Goal: Task Accomplishment & Management: Use online tool/utility

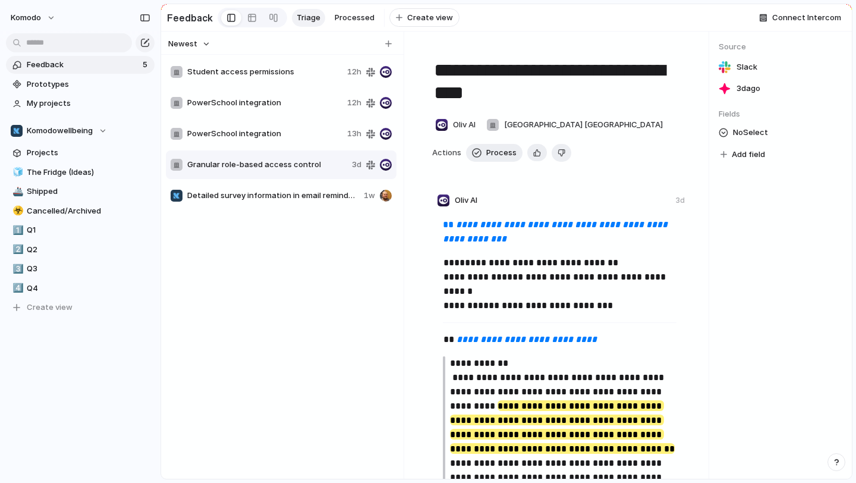
click at [282, 77] on span "Student access permissions" at bounding box center [264, 72] width 155 height 12
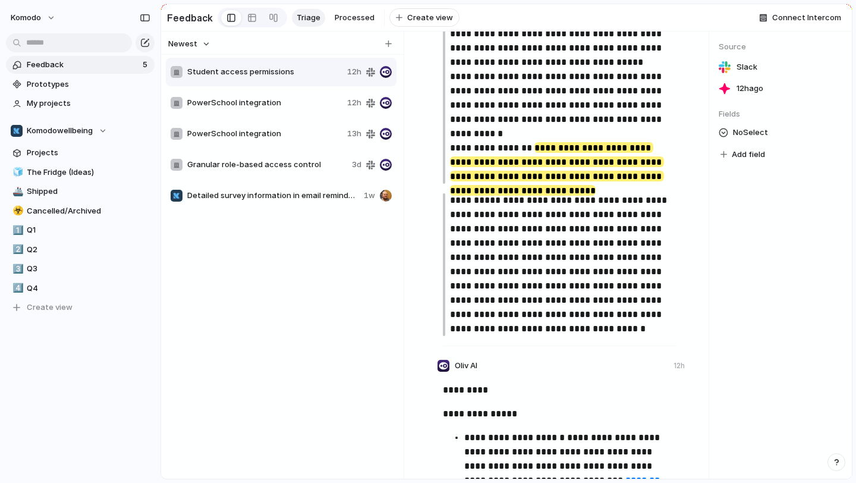
scroll to position [781, 0]
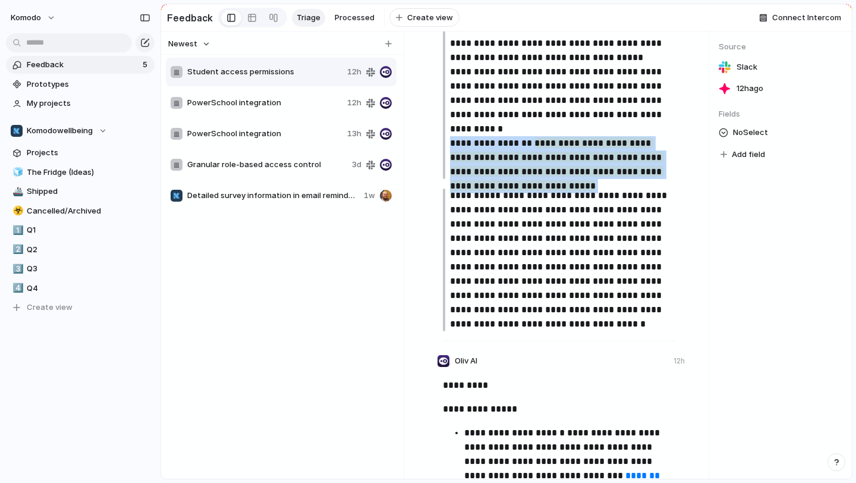
drag, startPoint x: 550, startPoint y: 179, endPoint x: 448, endPoint y: 133, distance: 112.3
copy p "**********"
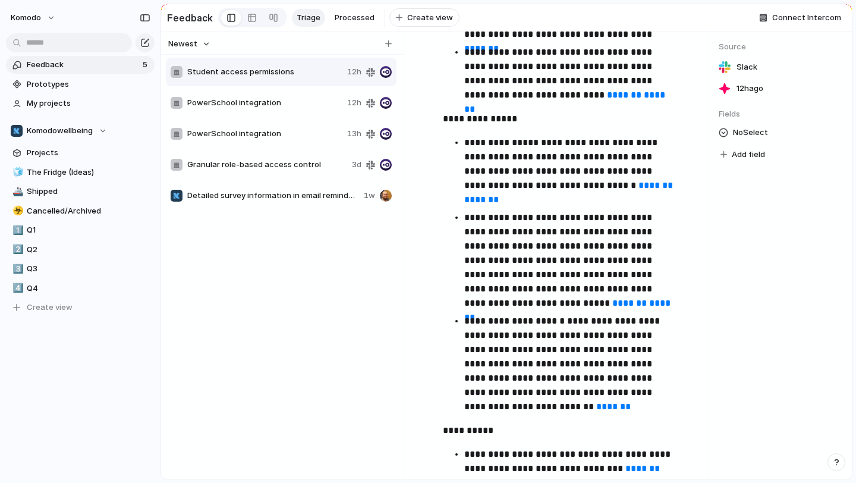
scroll to position [2071, 0]
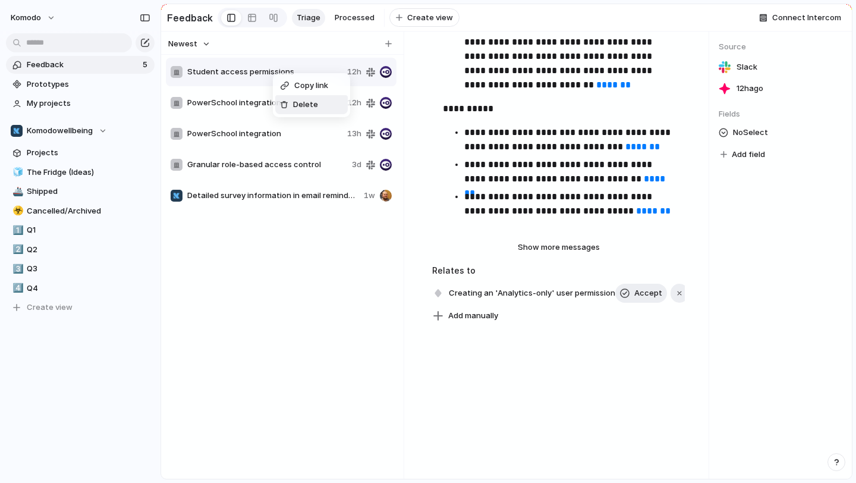
click at [290, 101] on div "Delete" at bounding box center [299, 105] width 38 height 12
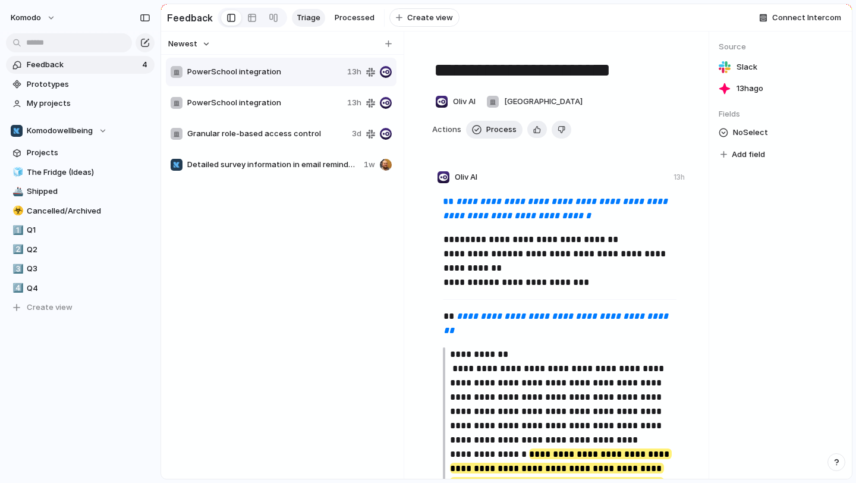
click at [317, 97] on span "PowerSchool integration" at bounding box center [264, 103] width 155 height 12
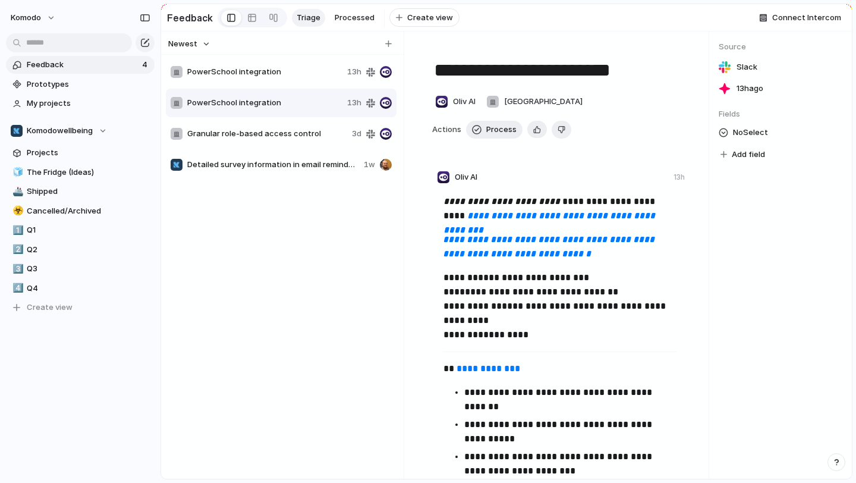
click at [248, 74] on span "PowerSchool integration" at bounding box center [264, 72] width 155 height 12
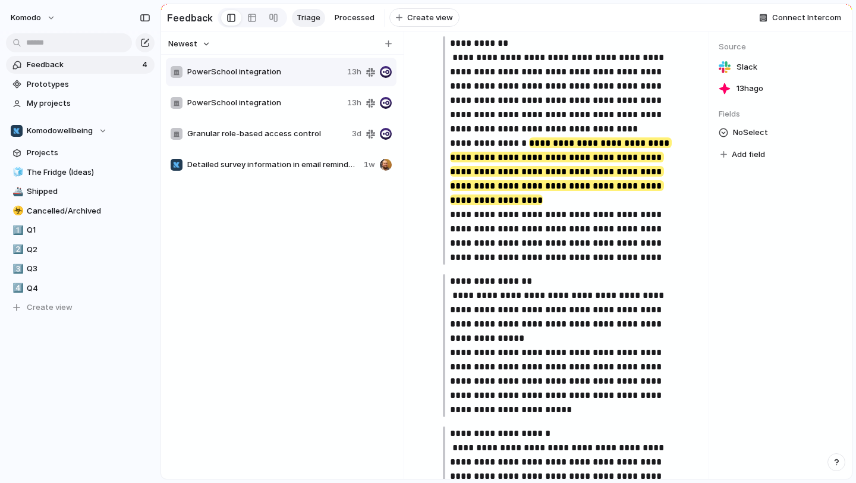
scroll to position [317, 0]
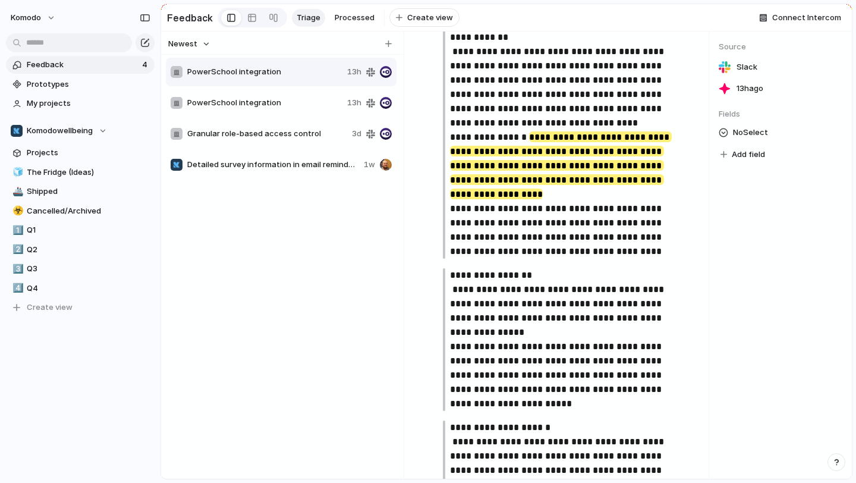
click at [285, 110] on div "PowerSchool integration 13h" at bounding box center [281, 103] width 231 height 29
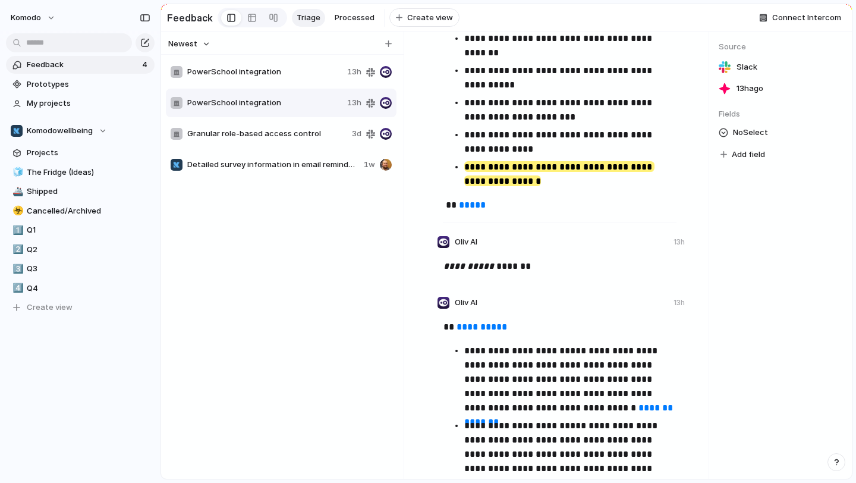
scroll to position [354, 0]
click at [279, 129] on div "Delete" at bounding box center [291, 134] width 38 height 12
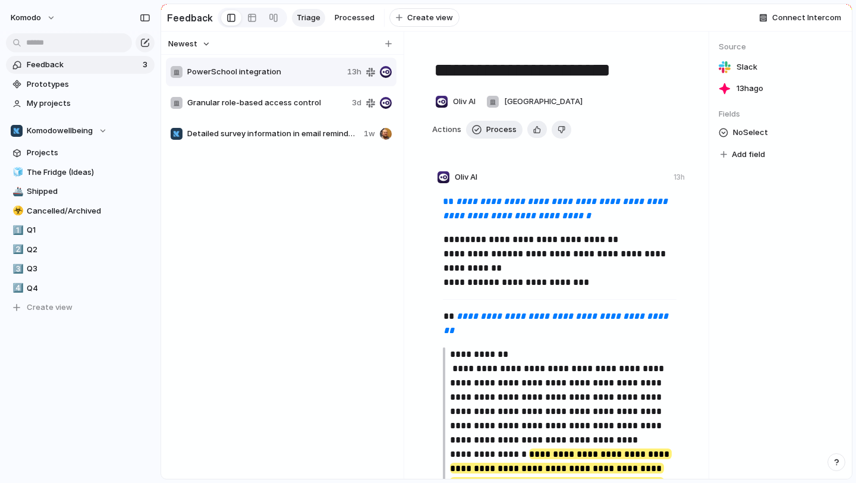
click at [279, 76] on span "PowerSchool integration" at bounding box center [264, 72] width 155 height 12
click at [504, 128] on span "Process" at bounding box center [501, 130] width 30 height 12
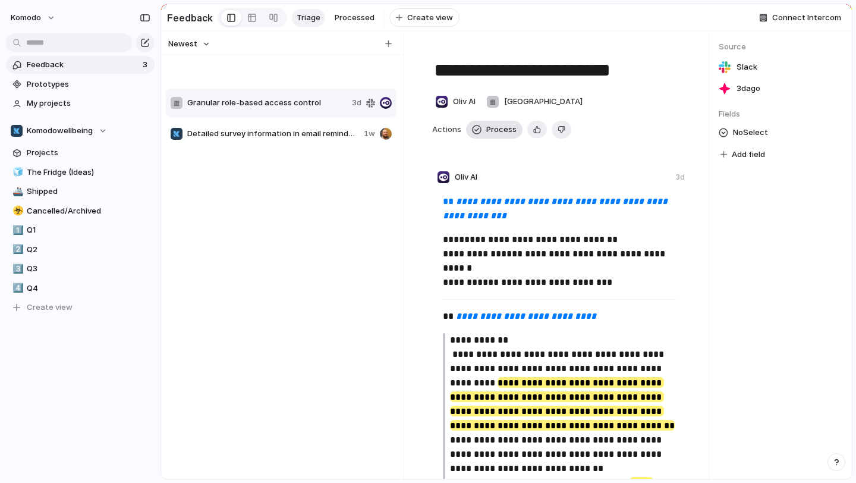
type textarea "**********"
